Goal: Use online tool/utility: Utilize a website feature to perform a specific function

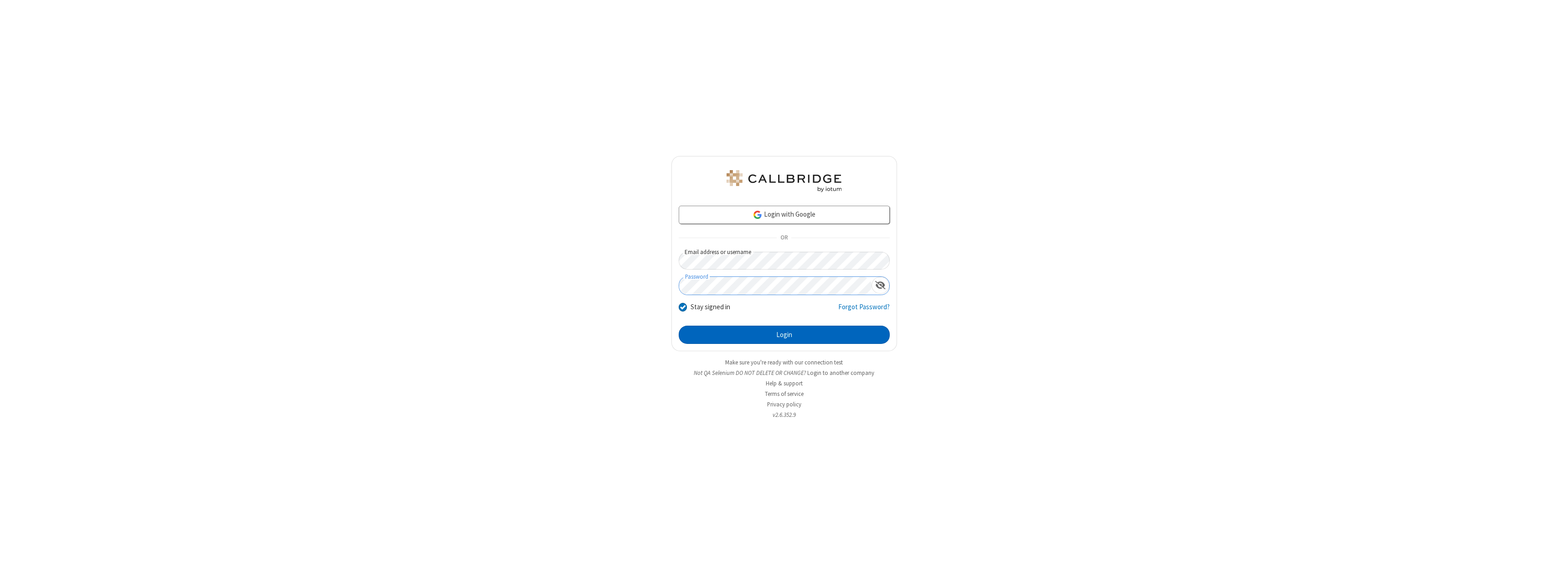
click at [784, 335] on button "Login" at bounding box center [784, 334] width 211 height 18
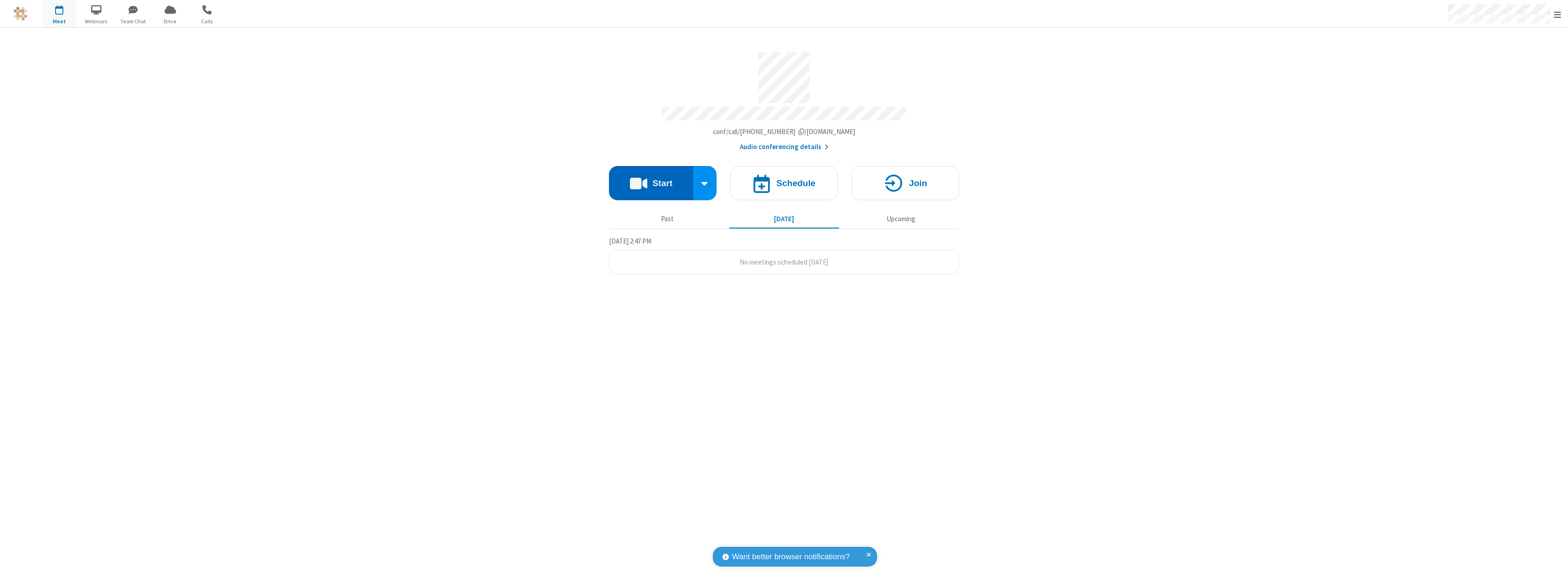
click at [651, 179] on button "Start" at bounding box center [651, 183] width 84 height 34
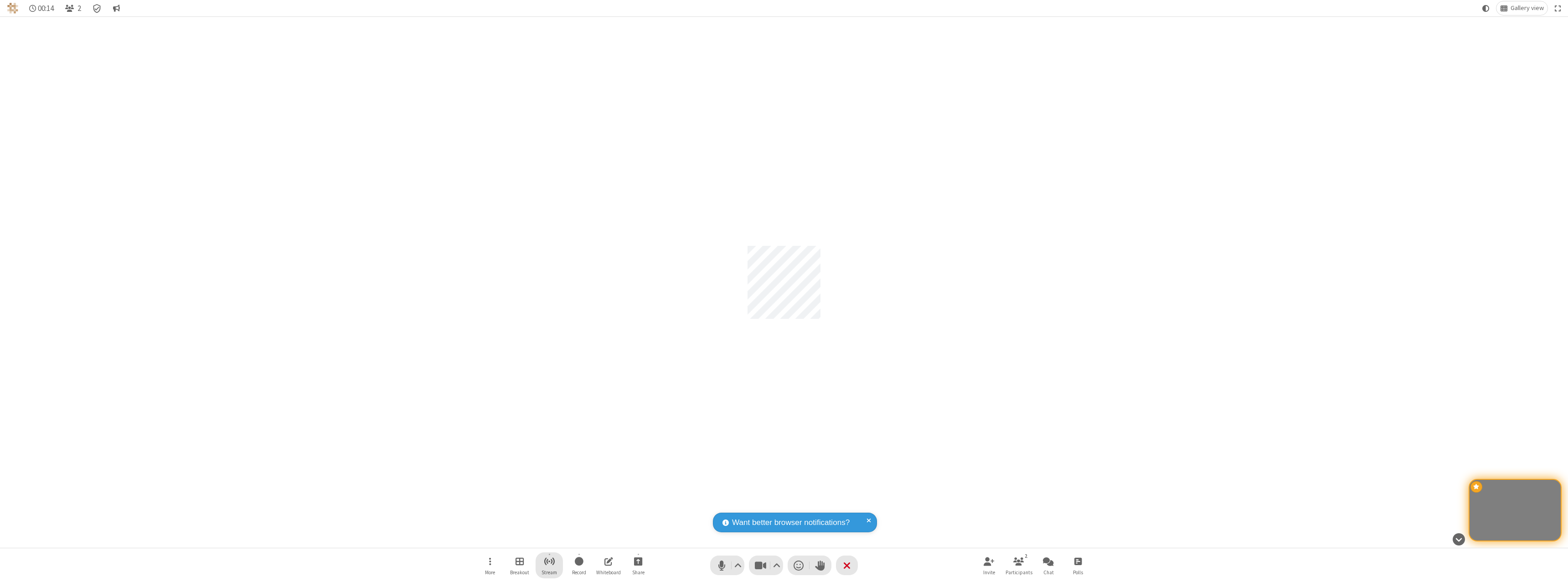
click at [549, 565] on span "Start streaming" at bounding box center [549, 561] width 11 height 11
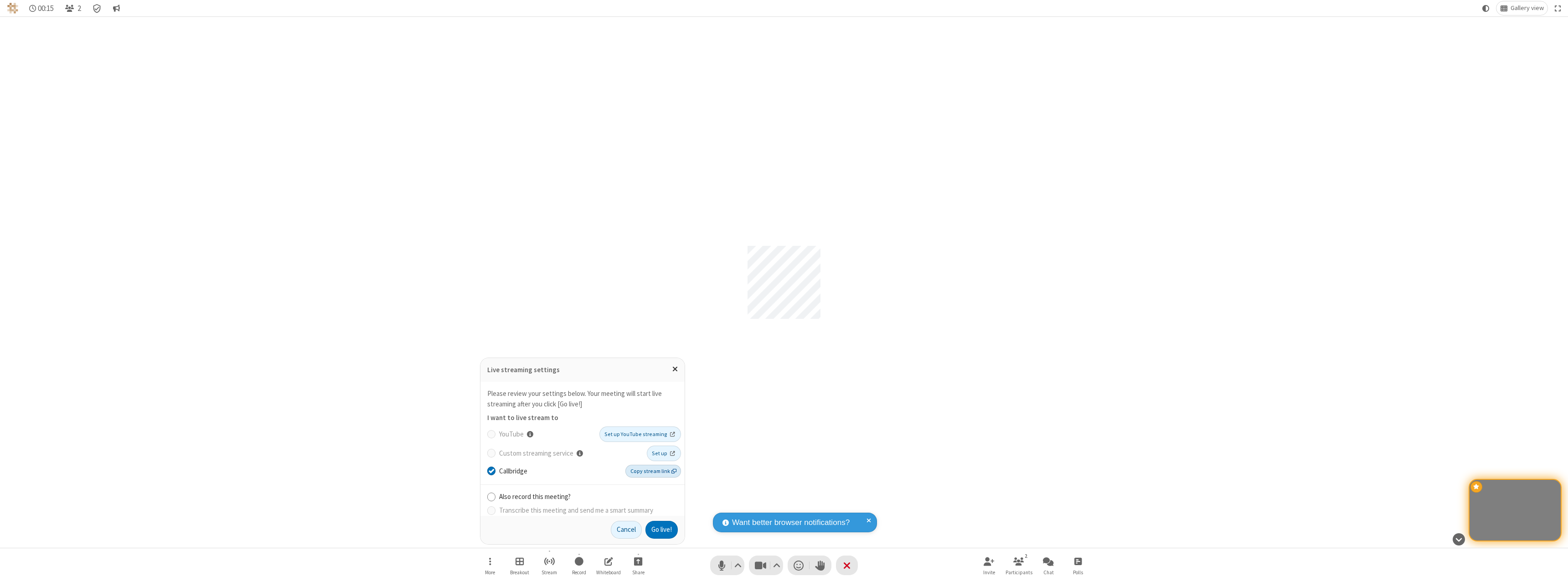
click at [654, 471] on span "Copy stream link" at bounding box center [653, 471] width 46 height 8
click at [661, 529] on button "Go live!" at bounding box center [662, 529] width 33 height 18
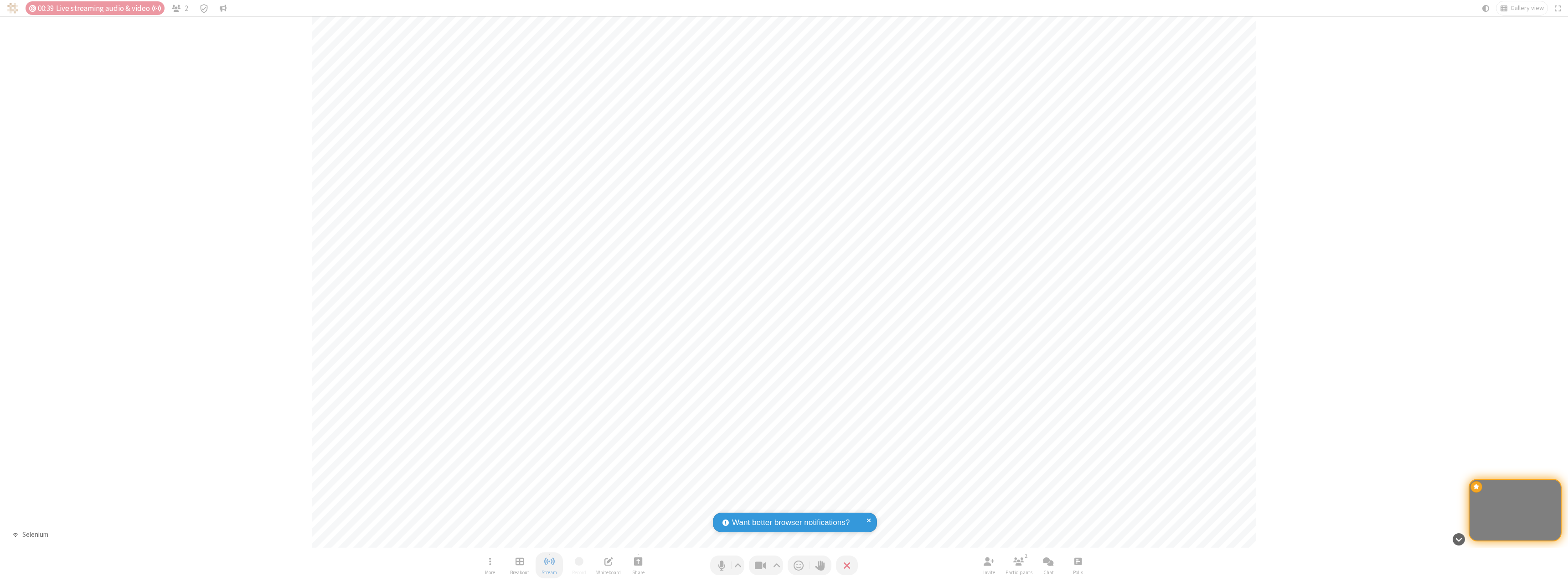
click at [549, 565] on span "Stop streaming" at bounding box center [549, 561] width 11 height 11
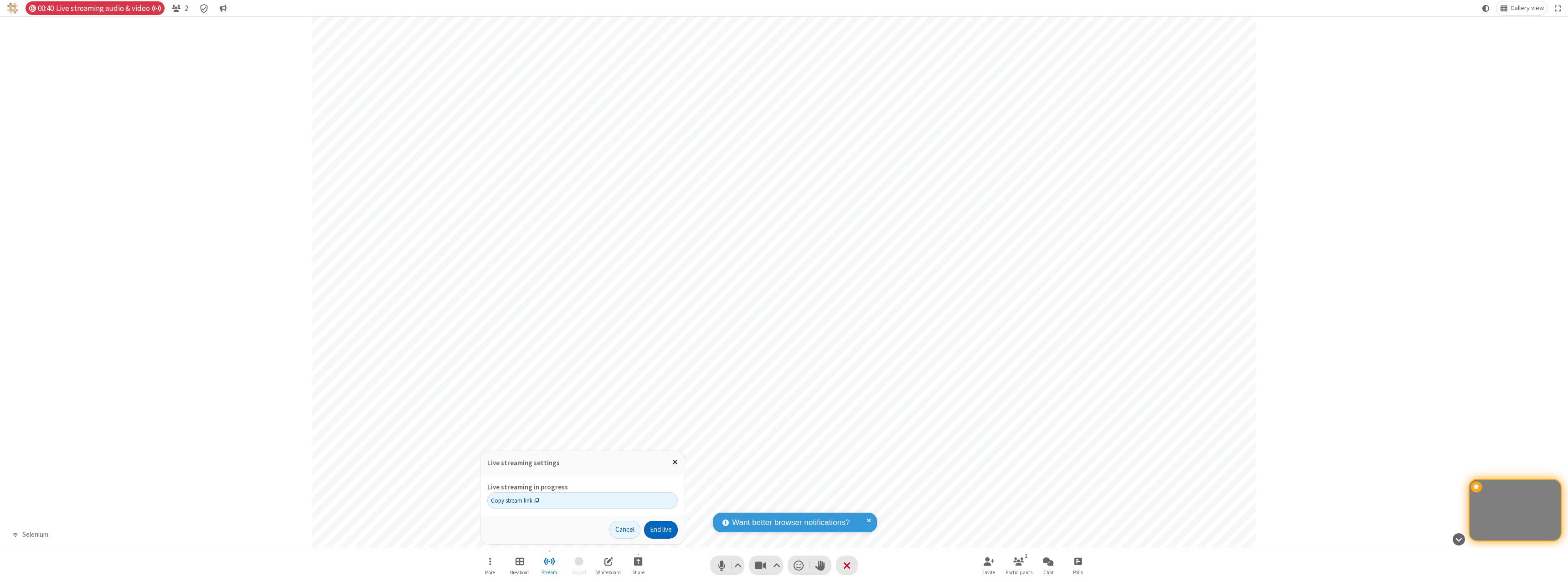
click at [660, 529] on button "End live" at bounding box center [661, 529] width 34 height 18
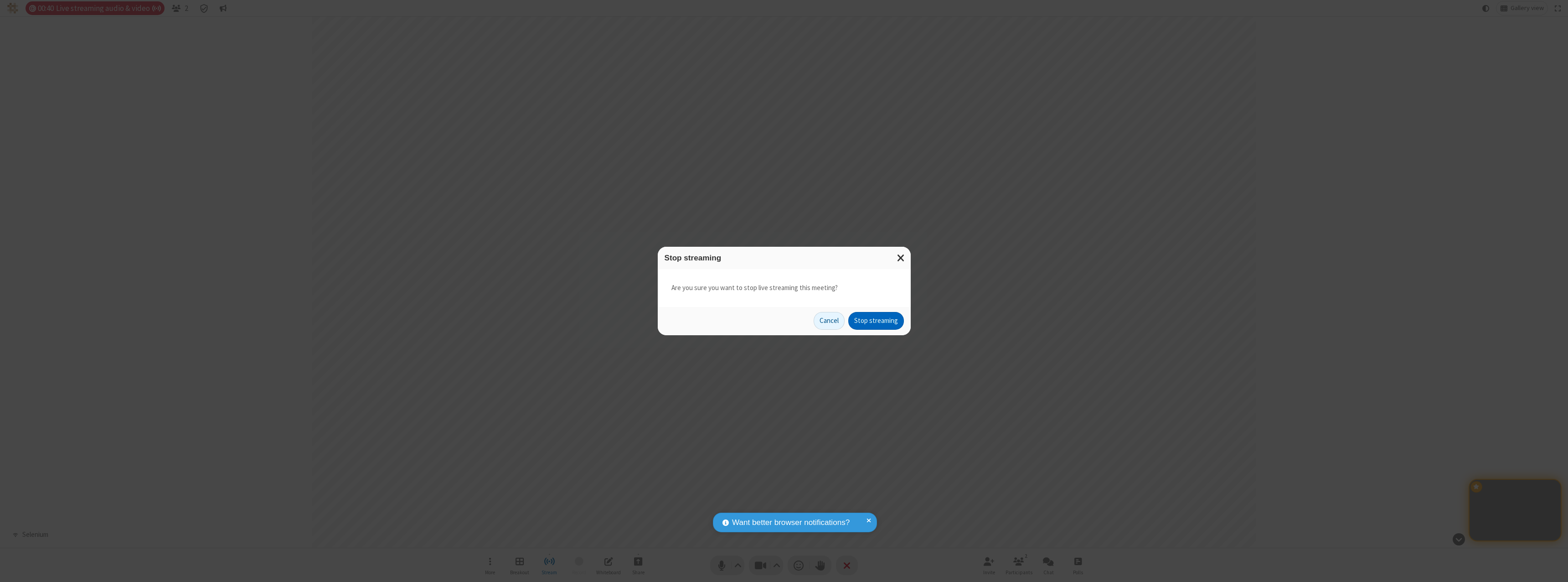
click at [876, 320] on button "Stop streaming" at bounding box center [876, 320] width 55 height 18
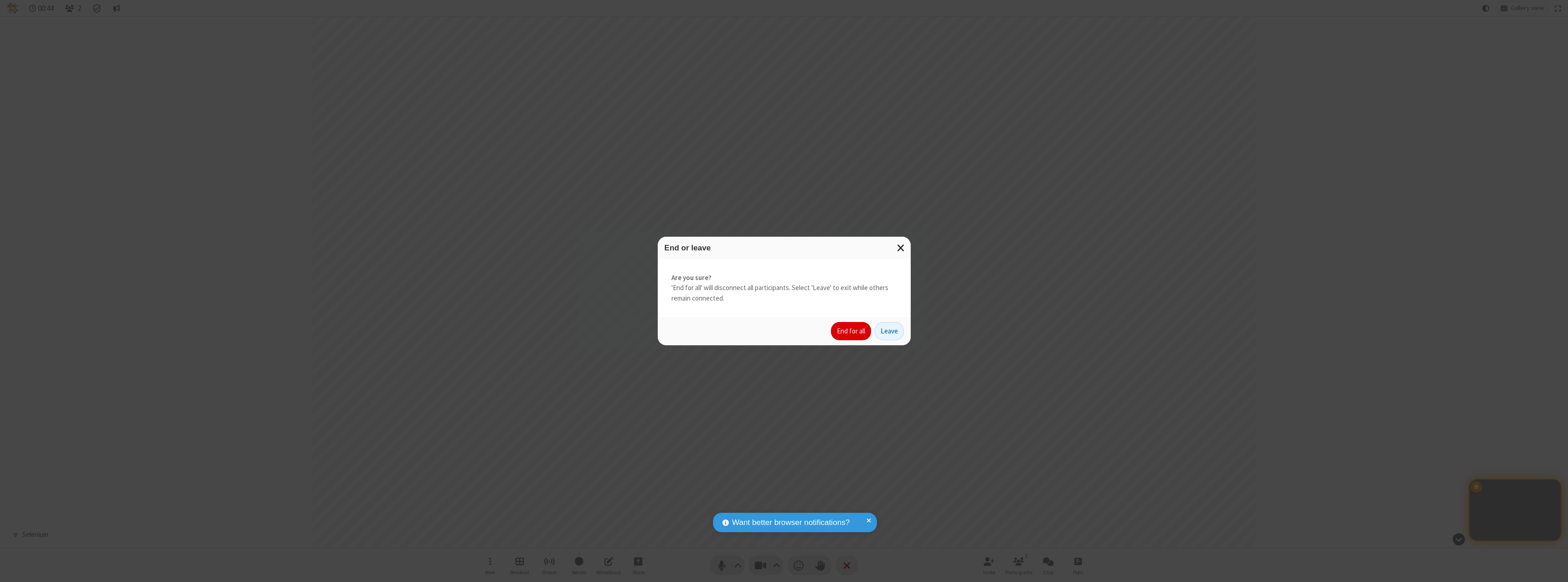
click at [851, 331] on button "End for all" at bounding box center [851, 330] width 40 height 18
